Goal: Task Accomplishment & Management: Use online tool/utility

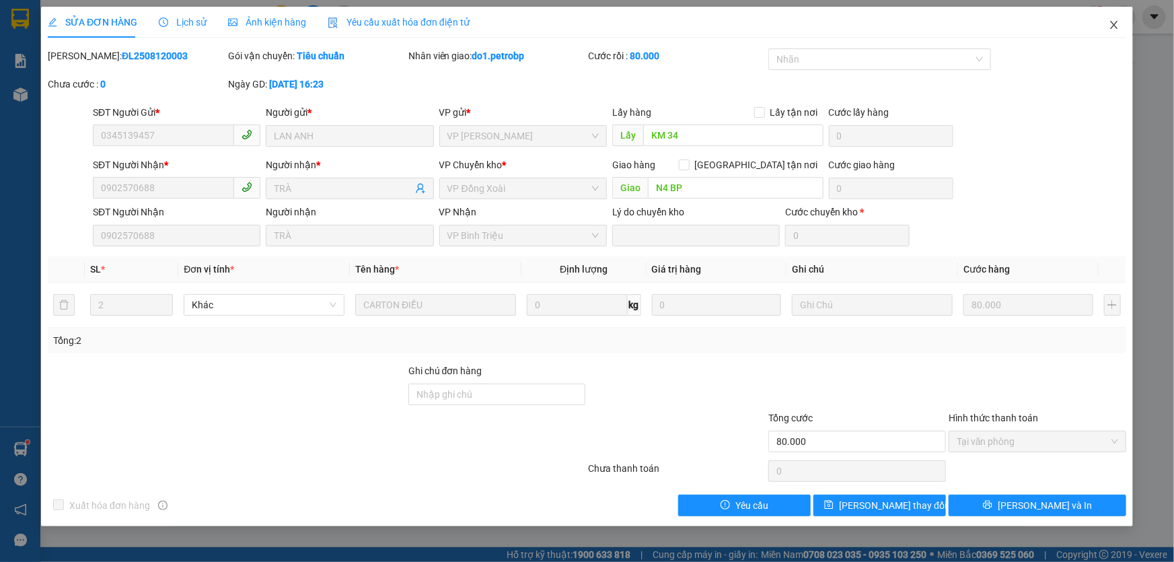
click at [1113, 29] on icon "close" at bounding box center [1114, 25] width 11 height 11
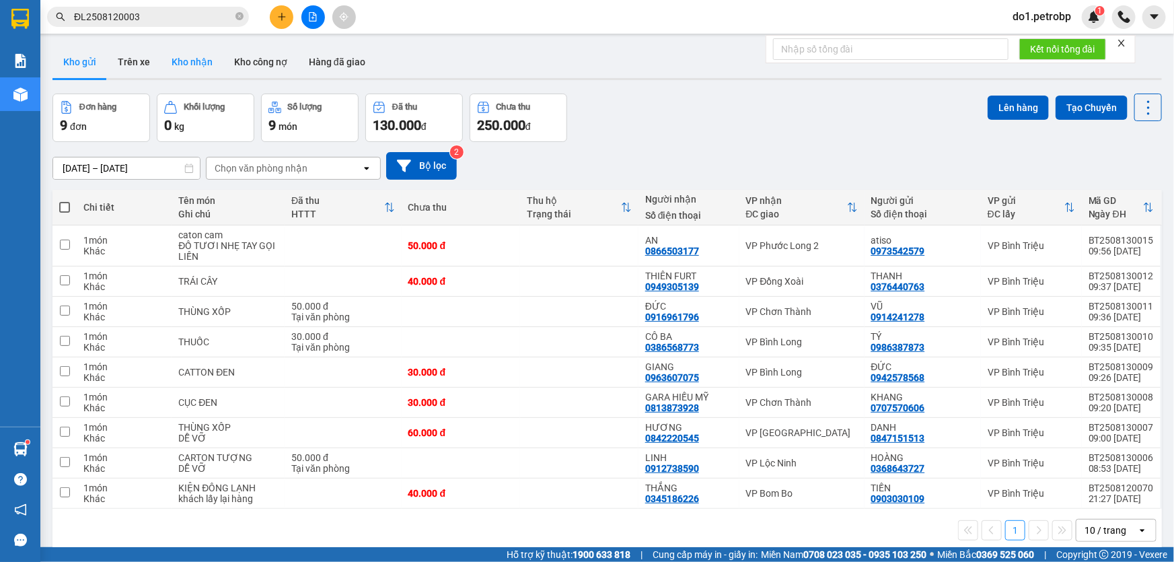
click at [196, 61] on button "Kho nhận" at bounding box center [192, 62] width 63 height 32
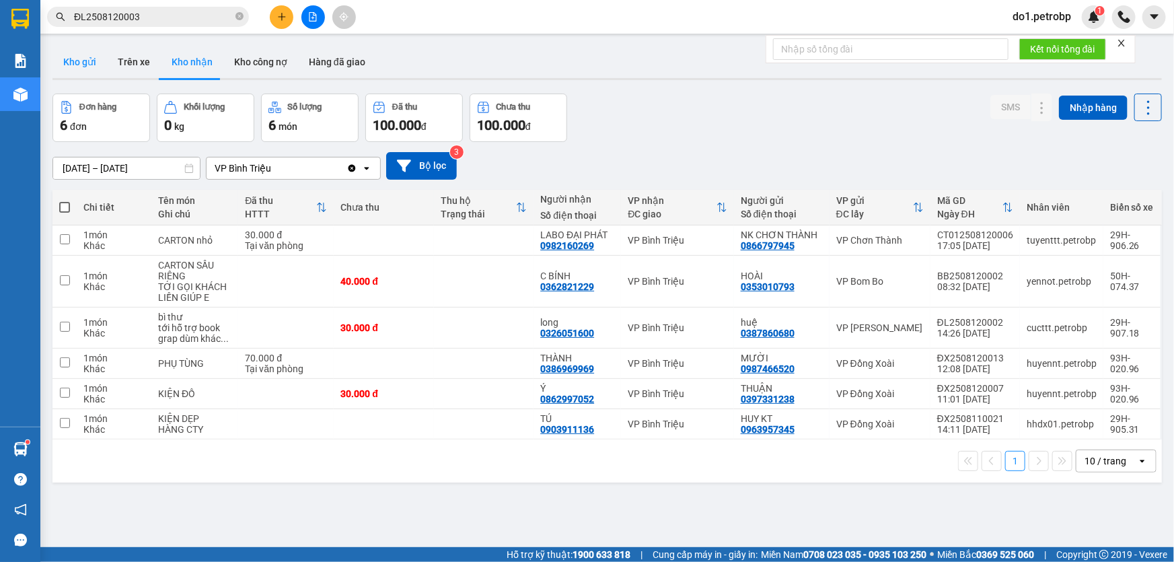
click at [83, 63] on button "Kho gửi" at bounding box center [79, 62] width 54 height 32
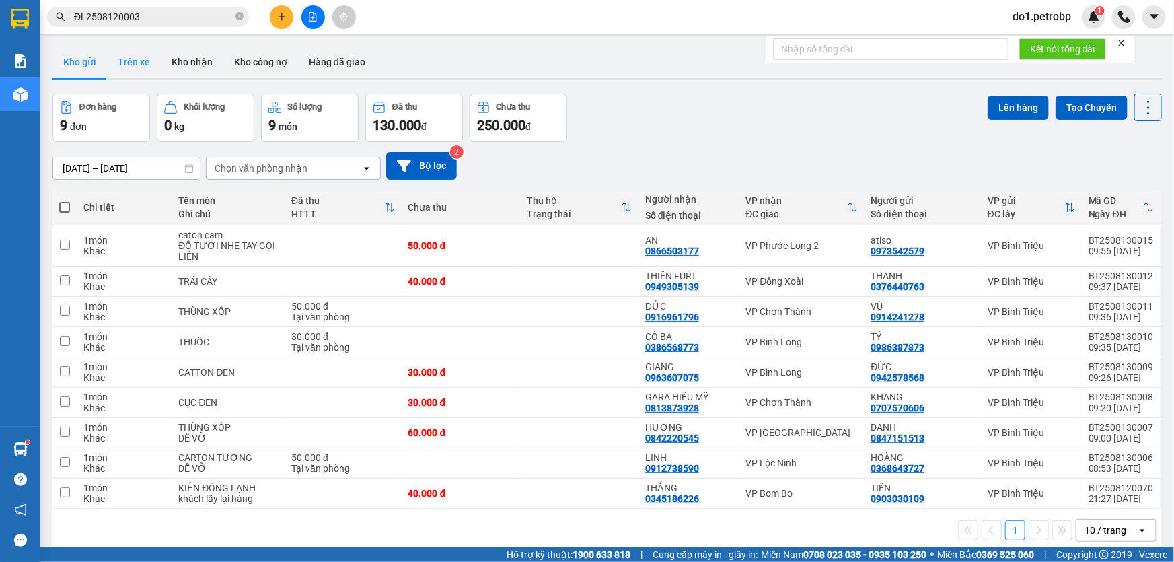
drag, startPoint x: 170, startPoint y: 61, endPoint x: 140, endPoint y: 62, distance: 29.6
click at [169, 61] on button "Kho nhận" at bounding box center [192, 62] width 63 height 32
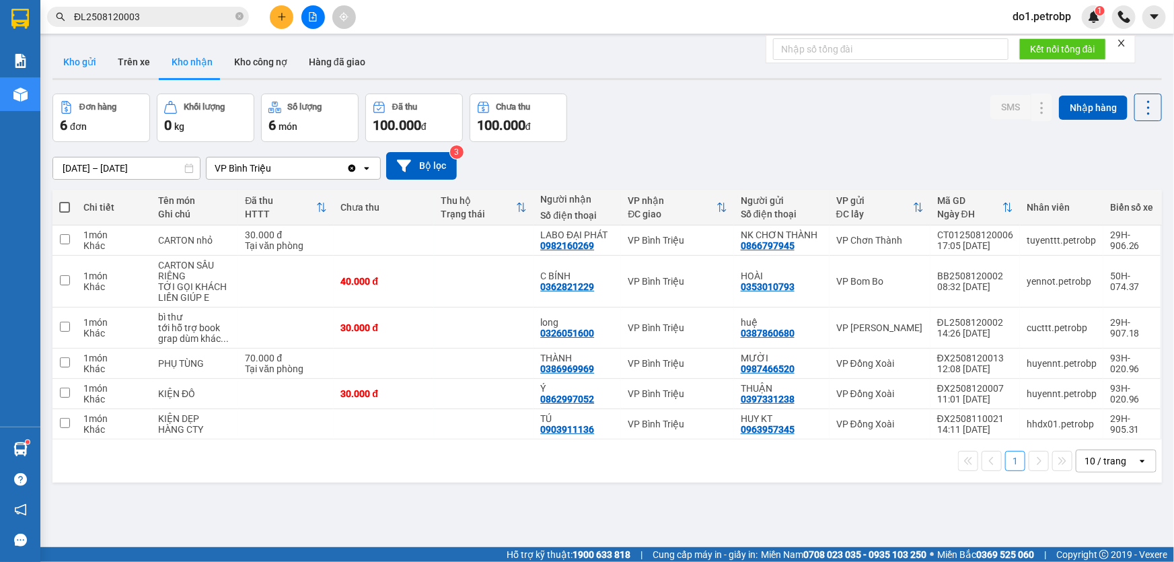
click at [85, 67] on button "Kho gửi" at bounding box center [79, 62] width 54 height 32
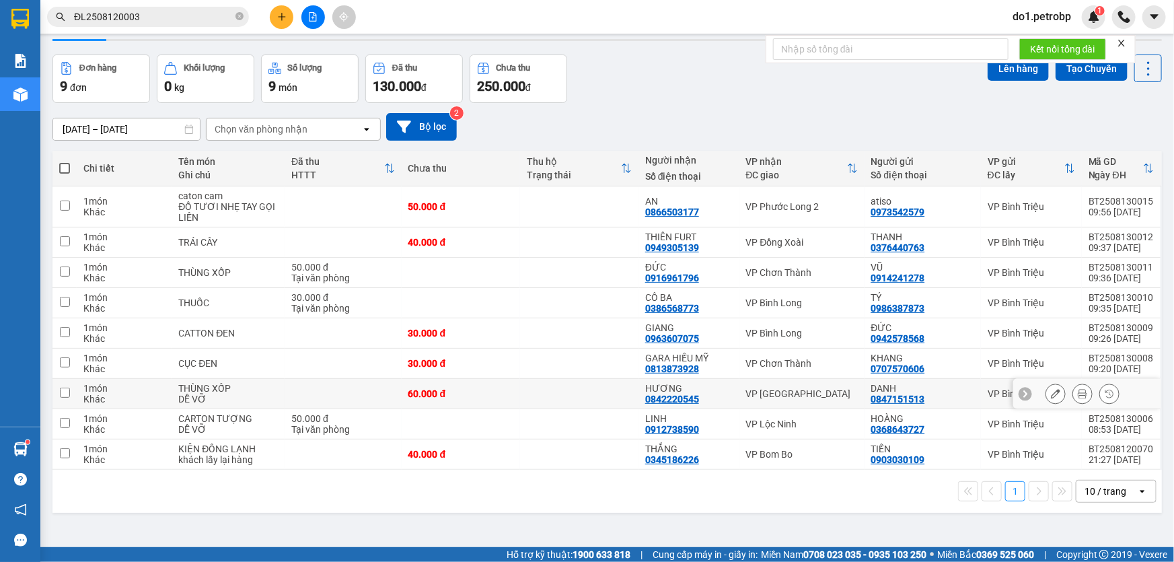
scroll to position [61, 0]
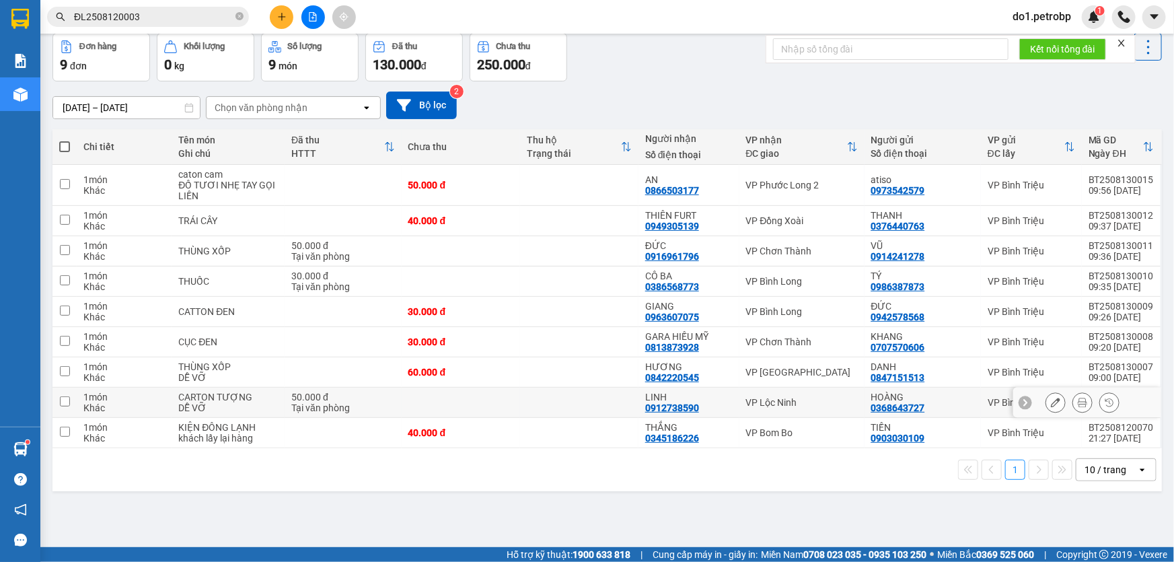
click at [65, 404] on input "checkbox" at bounding box center [65, 401] width 10 height 10
checkbox input "true"
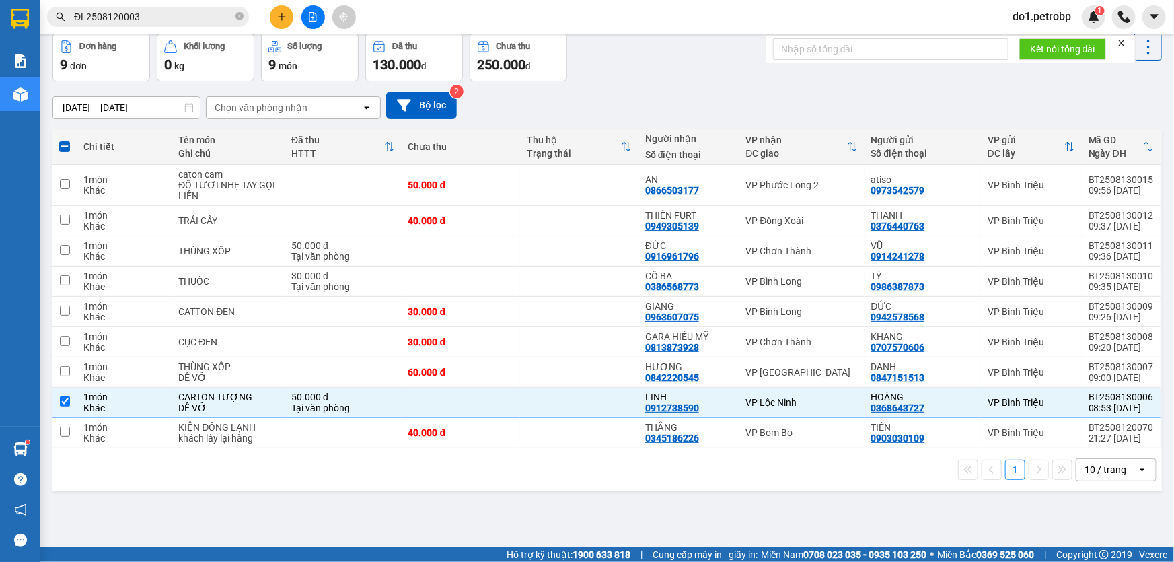
scroll to position [0, 0]
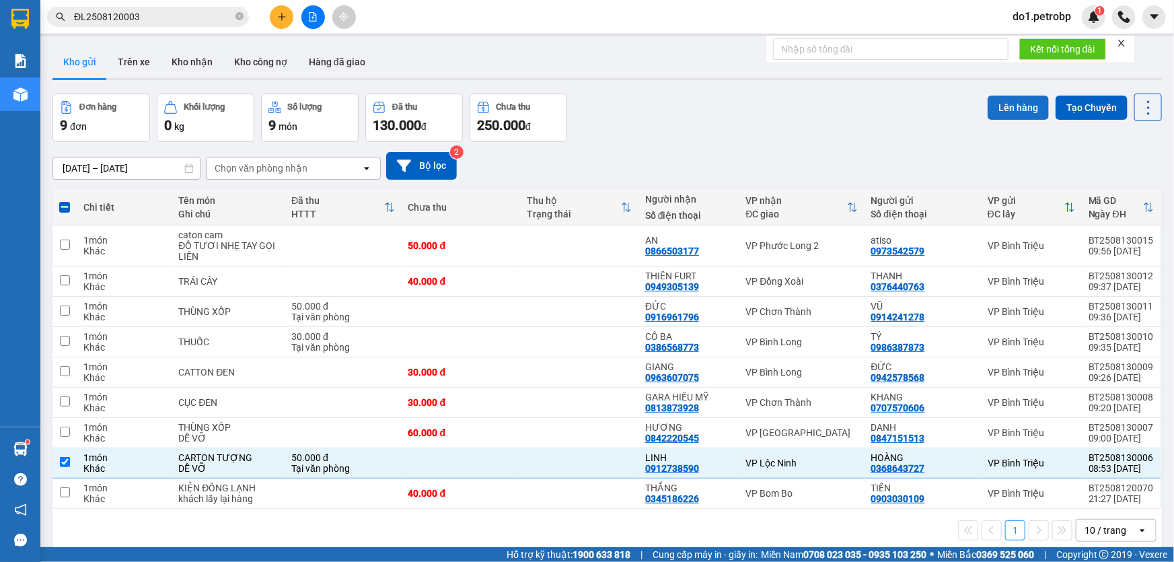
click at [1018, 105] on button "Lên hàng" at bounding box center [1018, 108] width 61 height 24
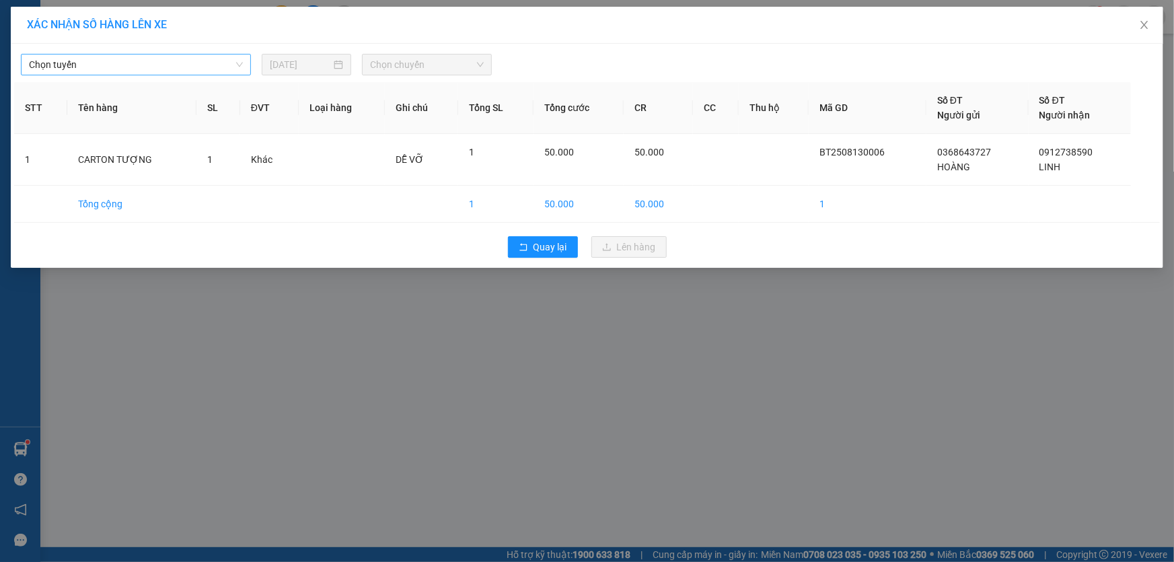
click at [209, 58] on span "Chọn tuyến" at bounding box center [136, 64] width 214 height 20
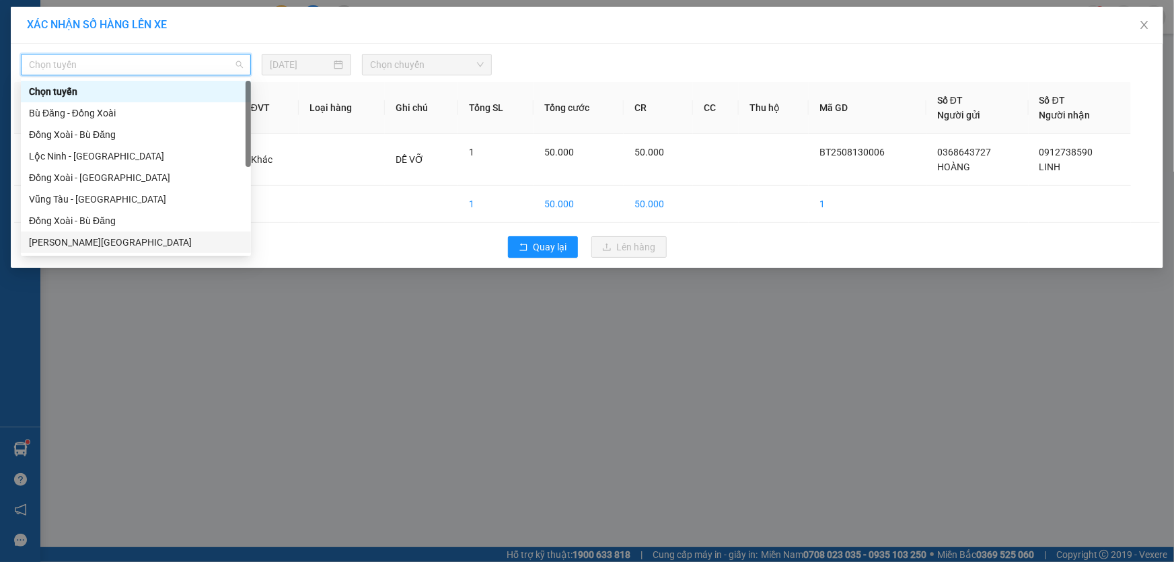
click at [142, 240] on div "[PERSON_NAME][GEOGRAPHIC_DATA]" at bounding box center [136, 242] width 214 height 15
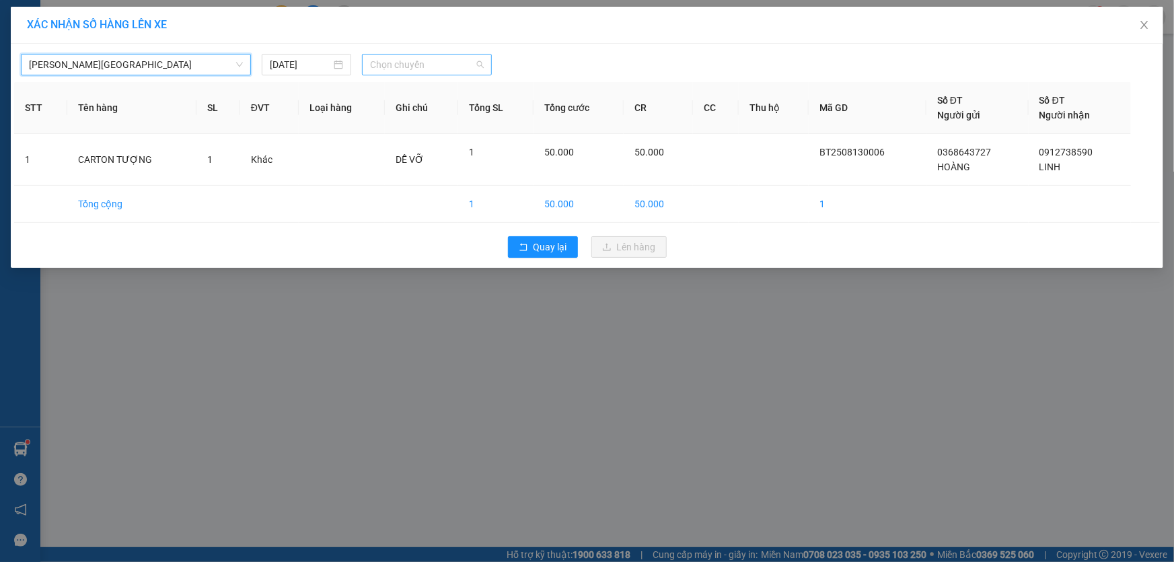
click at [404, 68] on span "Chọn chuyến" at bounding box center [427, 64] width 114 height 20
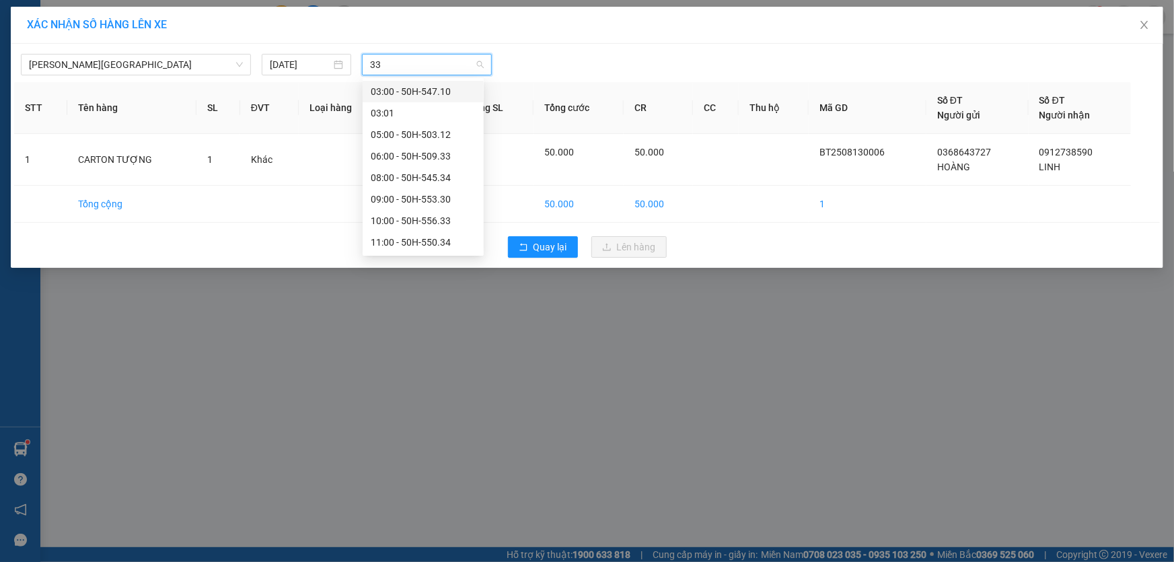
type input "330"
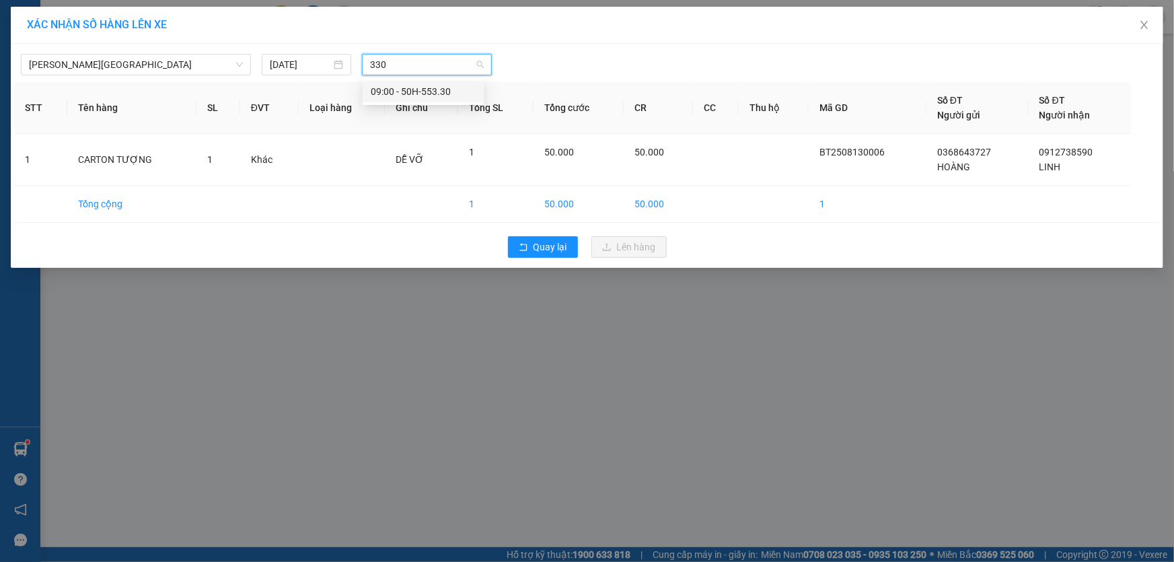
click at [432, 87] on div "09:00 - 50H-553.30" at bounding box center [423, 91] width 105 height 15
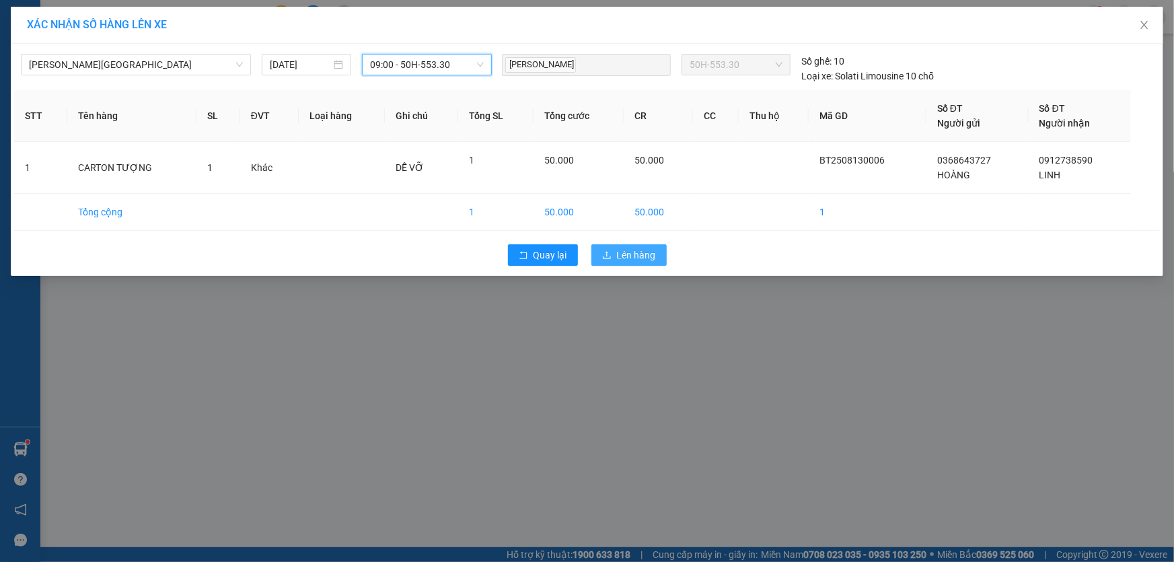
click at [643, 250] on span "Lên hàng" at bounding box center [636, 255] width 39 height 15
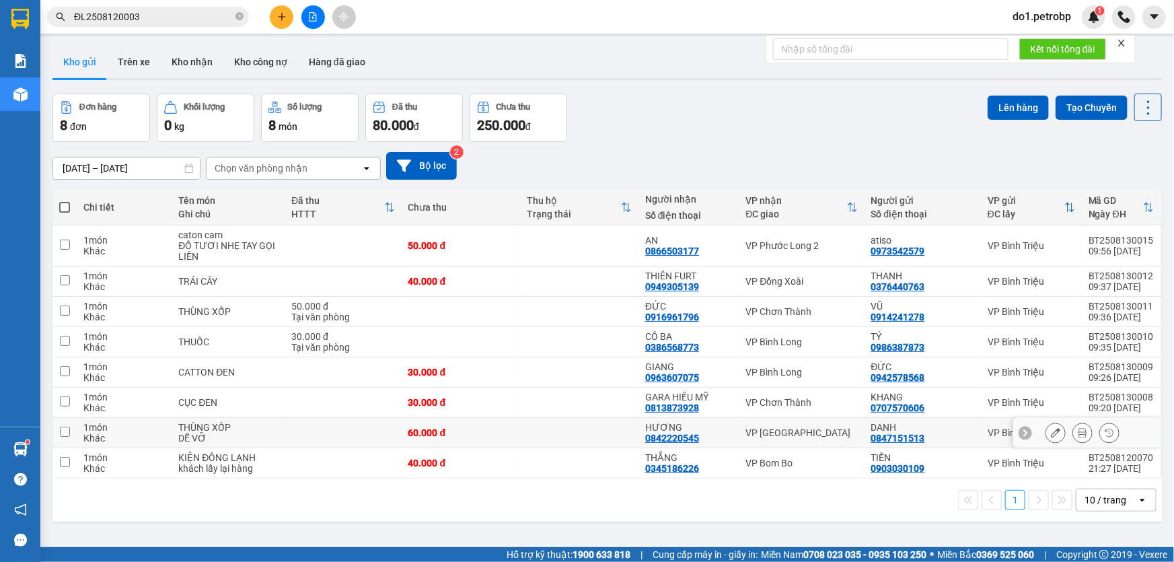
click at [68, 433] on input "checkbox" at bounding box center [65, 432] width 10 height 10
checkbox input "true"
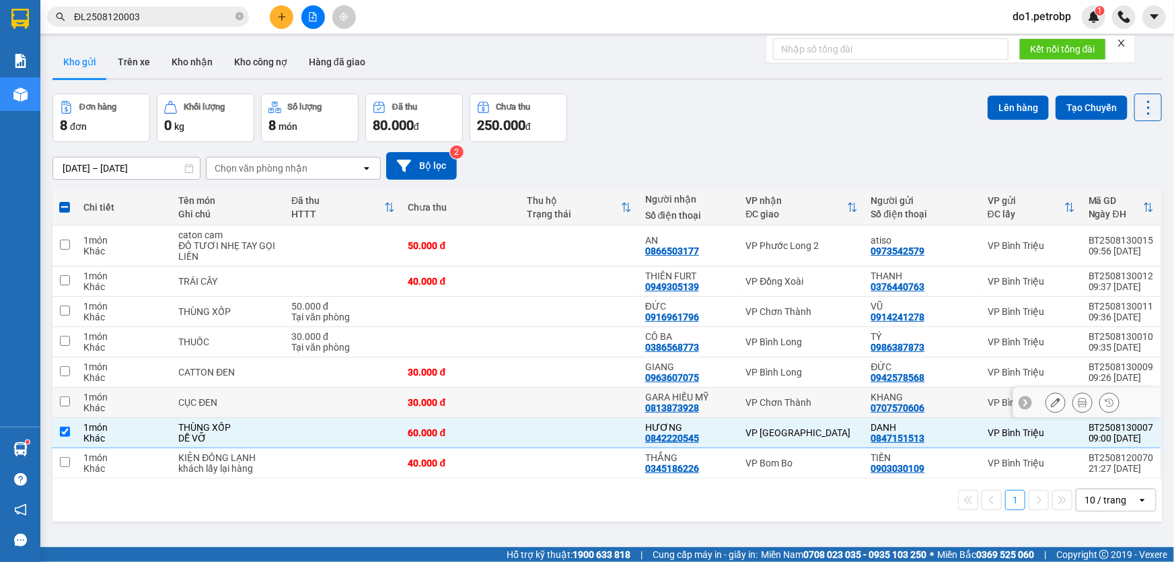
click at [67, 400] on input "checkbox" at bounding box center [65, 401] width 10 height 10
checkbox input "true"
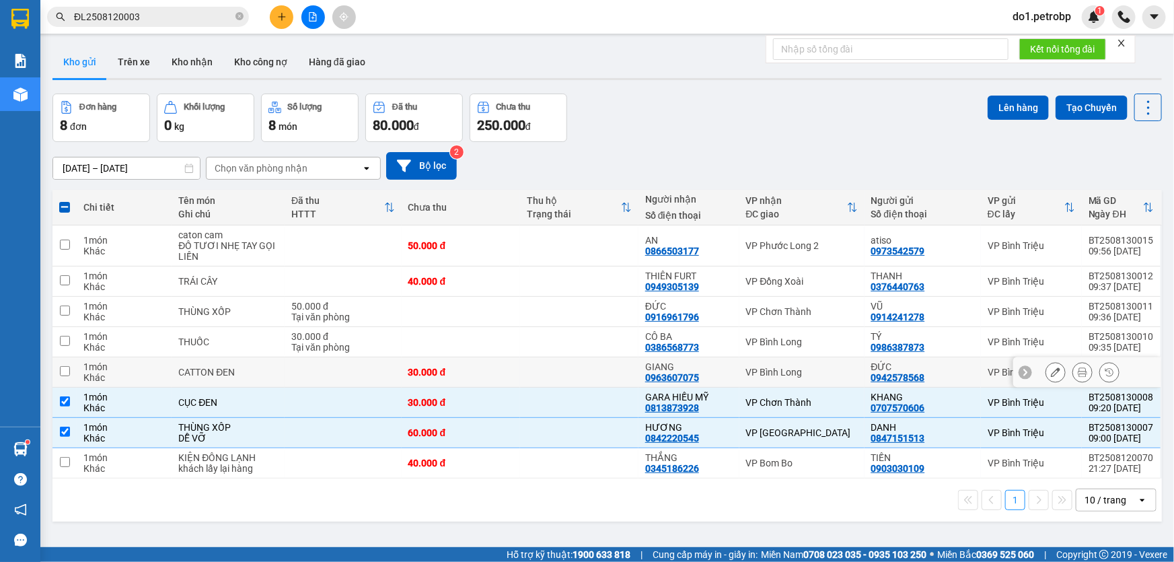
click at [64, 373] on input "checkbox" at bounding box center [65, 371] width 10 height 10
checkbox input "true"
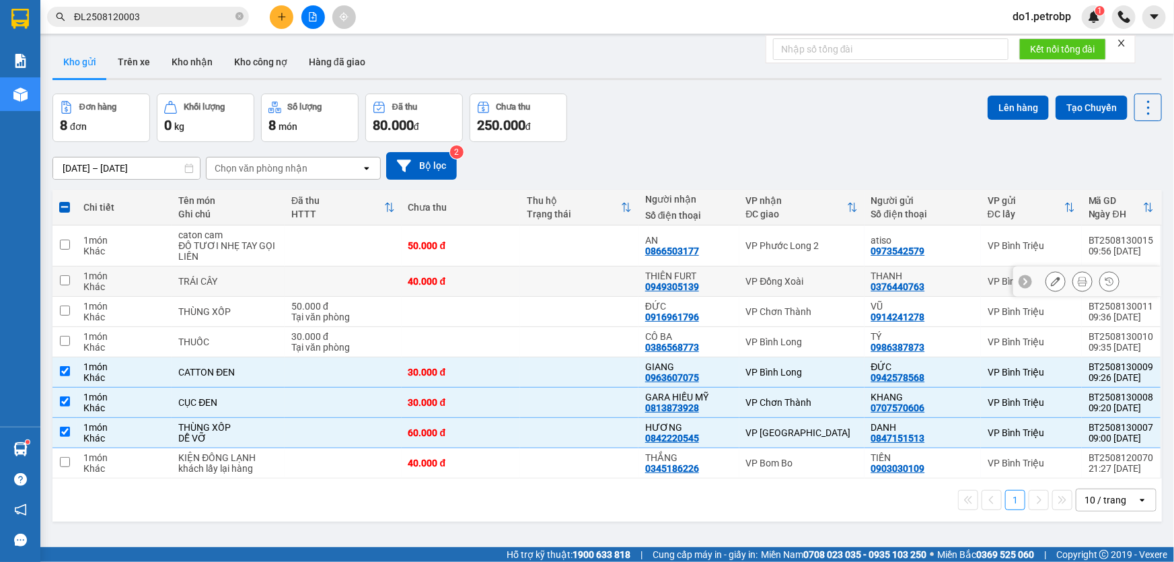
click at [67, 280] on input "checkbox" at bounding box center [65, 280] width 10 height 10
checkbox input "true"
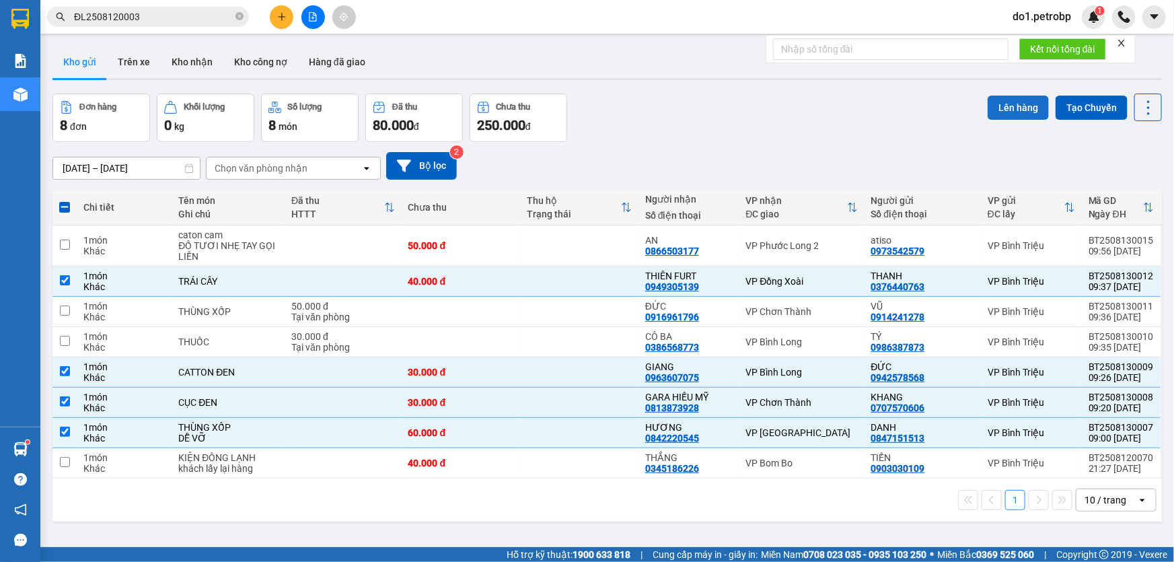
click at [1002, 113] on button "Lên hàng" at bounding box center [1018, 108] width 61 height 24
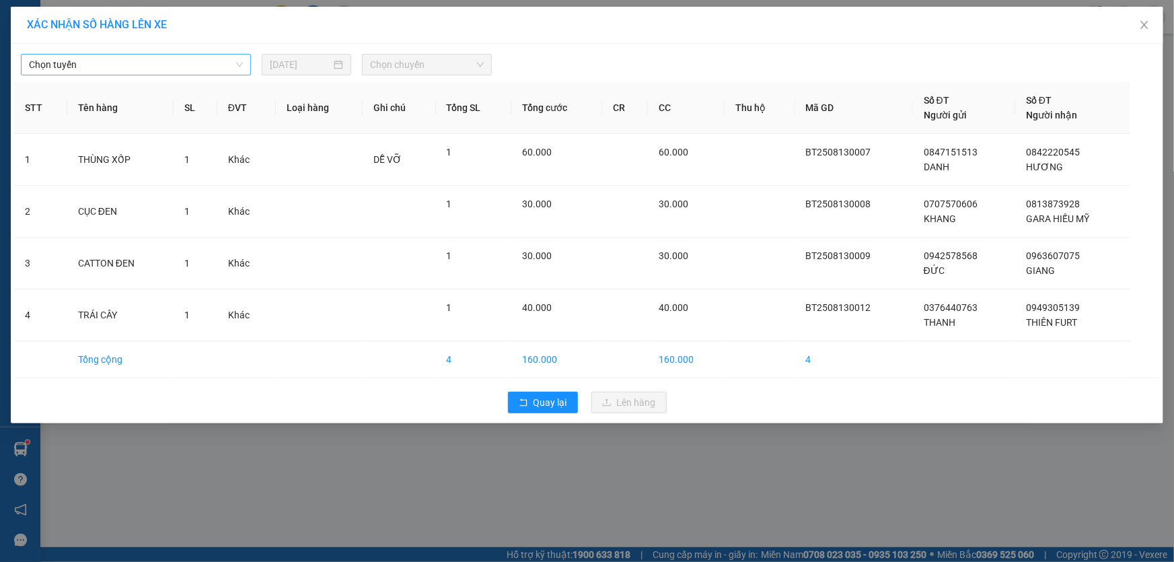
click at [199, 67] on span "Chọn tuyến" at bounding box center [136, 64] width 214 height 20
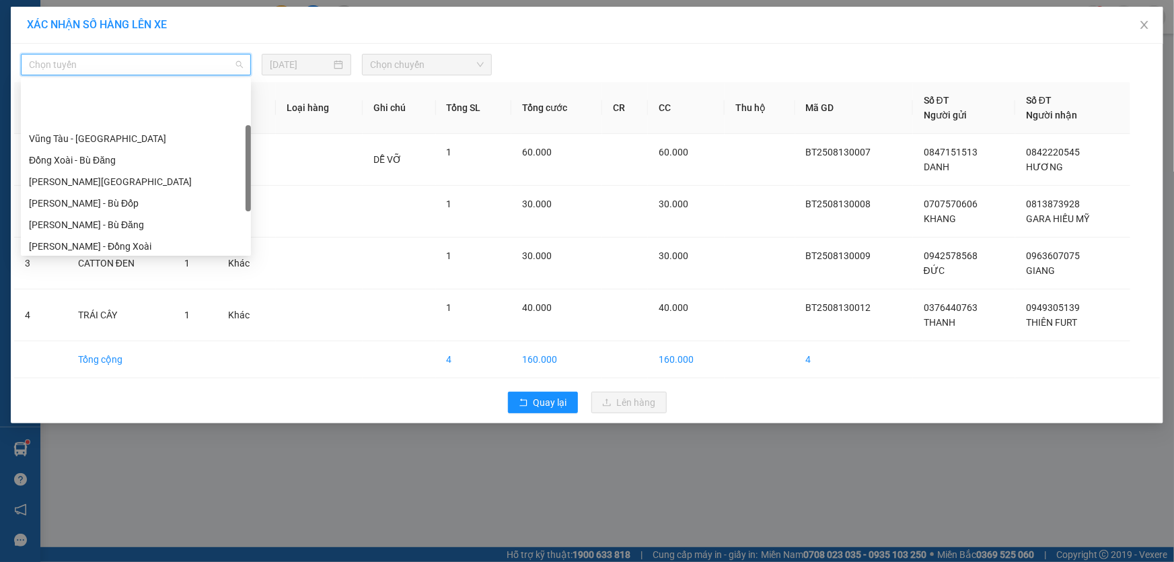
scroll to position [122, 0]
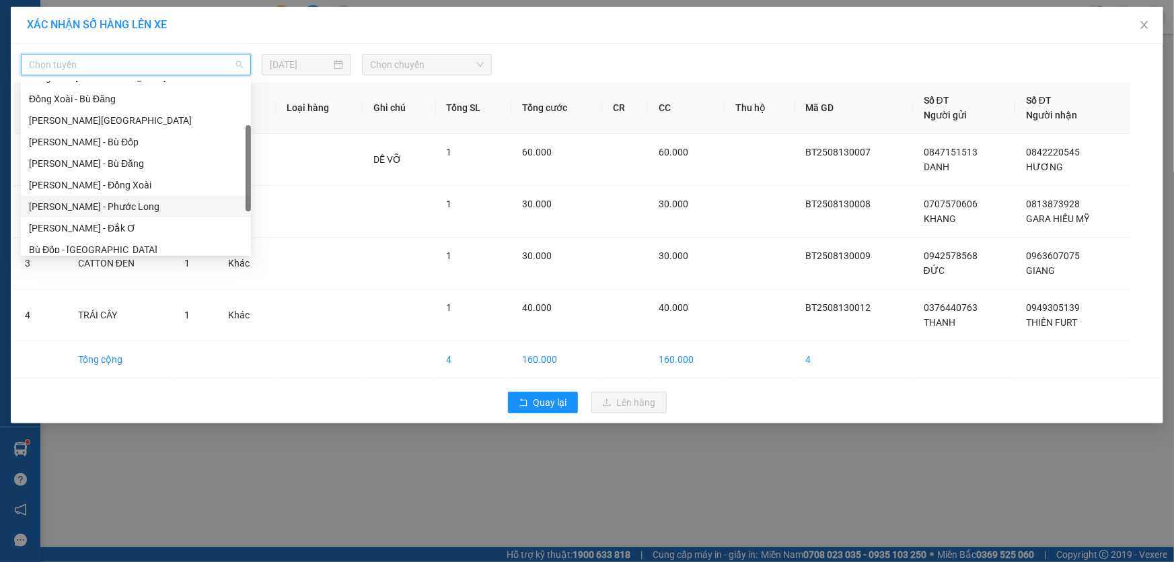
click at [154, 213] on div "[PERSON_NAME] - Phước Long" at bounding box center [136, 206] width 214 height 15
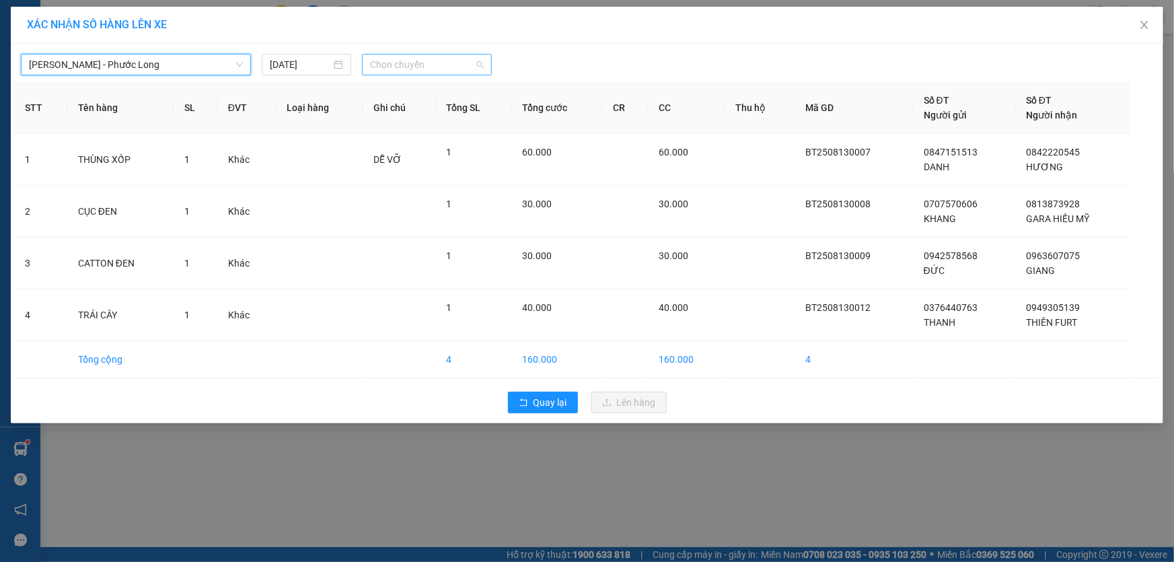
click at [435, 66] on span "Chọn chuyến" at bounding box center [427, 64] width 114 height 20
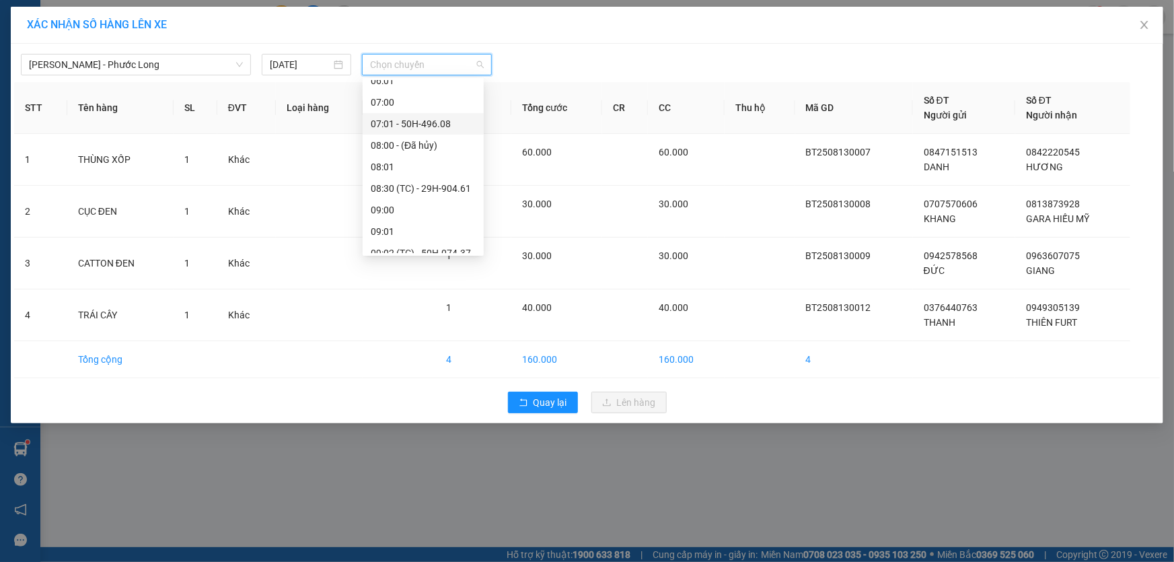
scroll to position [244, 0]
click at [444, 195] on div "09:02 (TC) - 50H-074.37" at bounding box center [423, 191] width 105 height 15
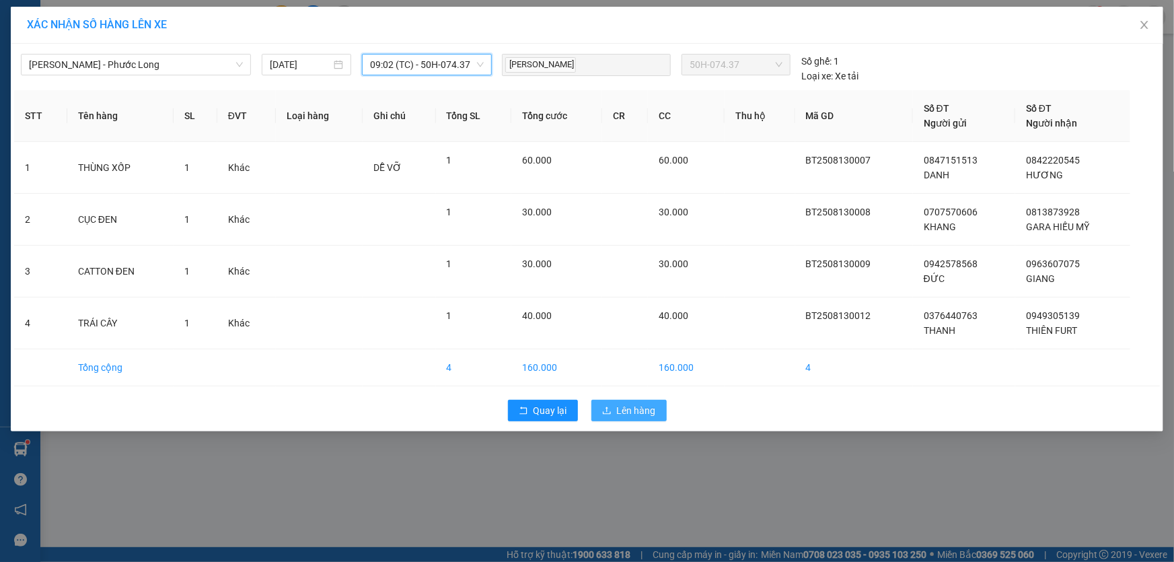
click at [624, 414] on span "Lên hàng" at bounding box center [636, 410] width 39 height 15
